Goal: Check status: Check status

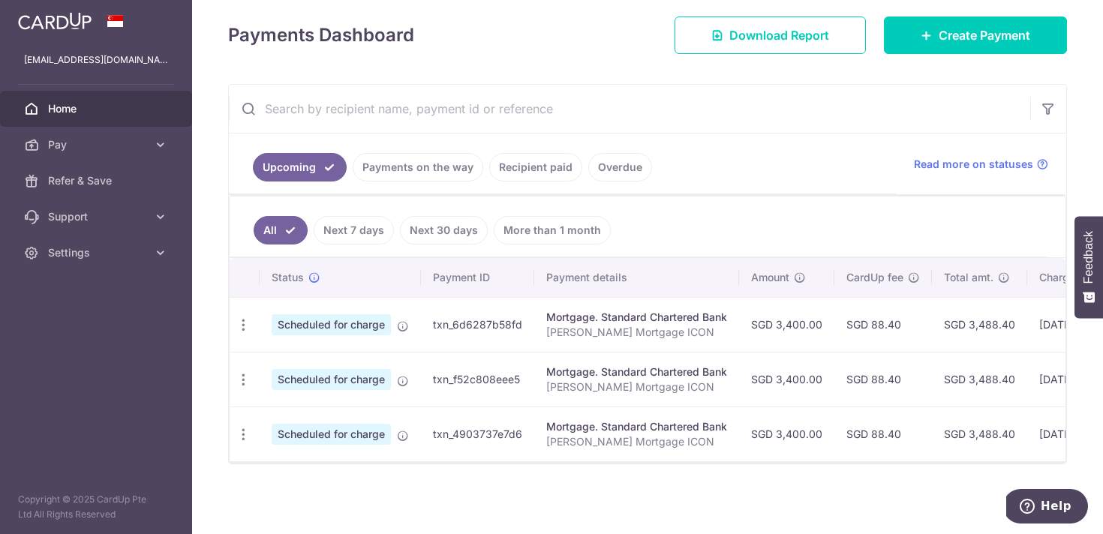
scroll to position [206, 0]
drag, startPoint x: 968, startPoint y: 325, endPoint x: 1013, endPoint y: 320, distance: 44.6
click at [1013, 320] on td "SGD 3,488.40" at bounding box center [979, 323] width 95 height 55
copy td "3,488.40"
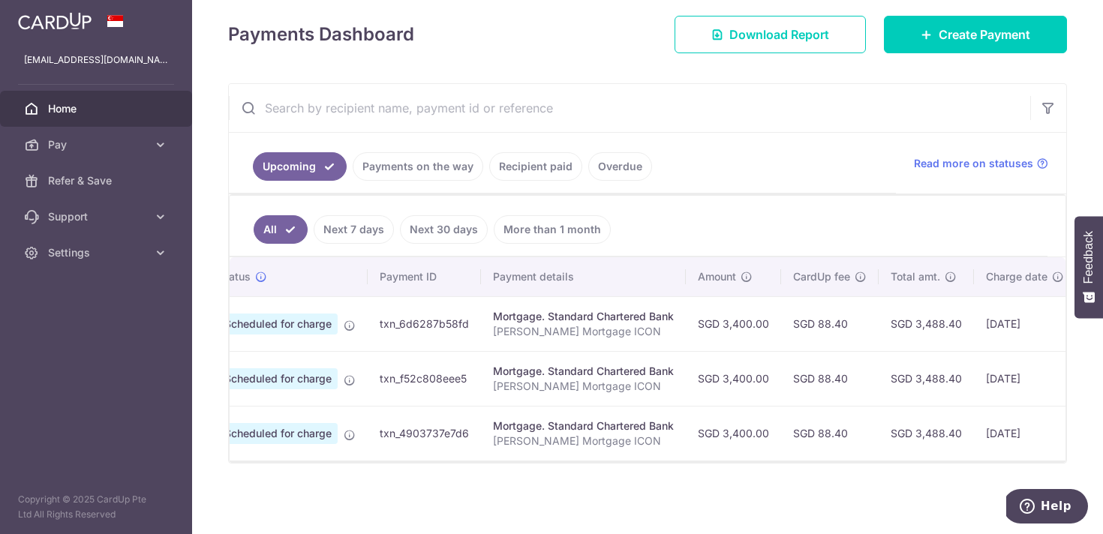
scroll to position [0, 54]
